Goal: Use online tool/utility: Utilize a website feature to perform a specific function

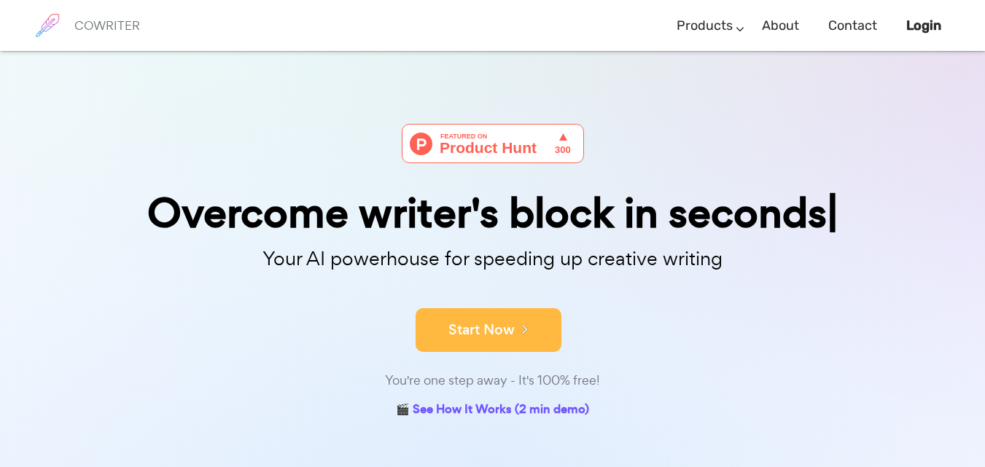
click at [509, 346] on button "Start Now" at bounding box center [488, 330] width 146 height 44
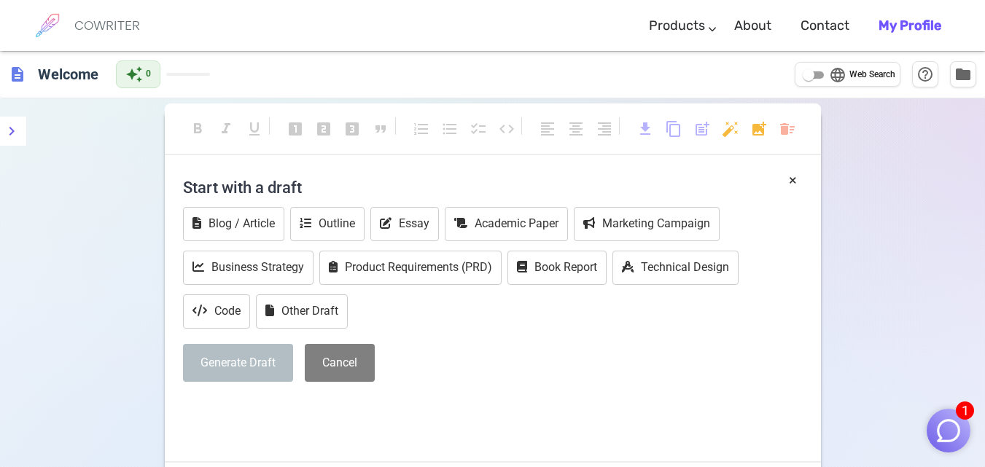
click at [951, 429] on img "button" at bounding box center [948, 431] width 28 height 28
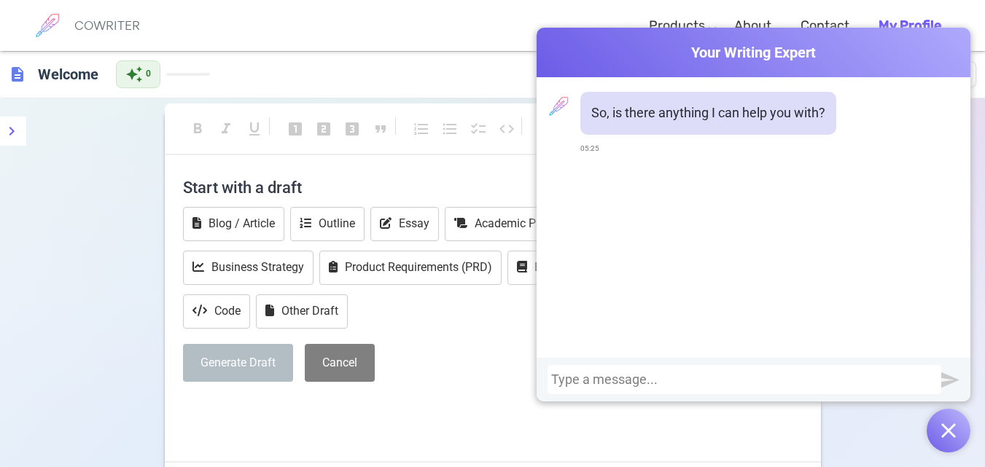
click at [500, 409] on p "﻿" at bounding box center [493, 408] width 620 height 21
click at [355, 429] on div "× Start with a draft Blog / Article Outline Essay Academic Paper Marketing Camp…" at bounding box center [493, 316] width 656 height 292
click at [976, 66] on div "description Welcome auto_awesome 0 language Web Search help_outline folder" at bounding box center [492, 74] width 985 height 47
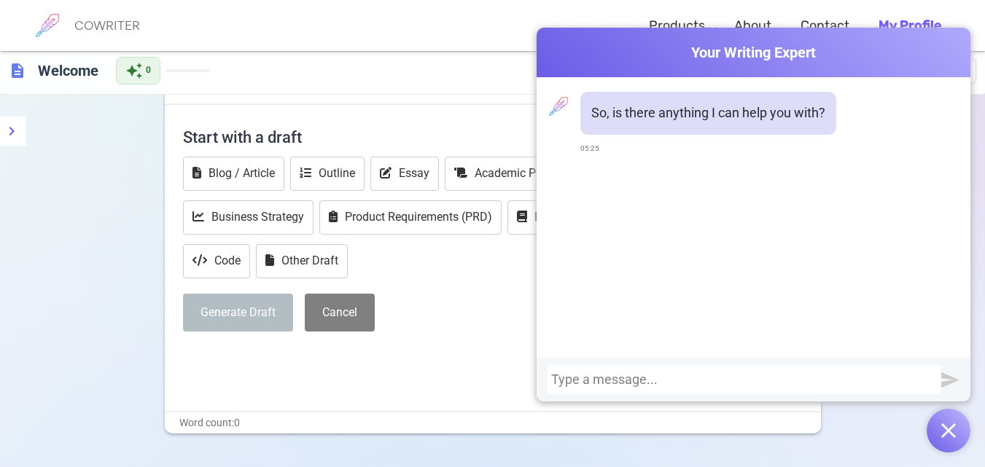
click at [418, 335] on div "Start with a draft Blog / Article Outline Essay Academic Paper Marketing Campai…" at bounding box center [493, 231] width 620 height 223
click at [776, 391] on div at bounding box center [744, 379] width 394 height 29
click at [724, 378] on div at bounding box center [744, 379] width 386 height 15
